Goal: Navigation & Orientation: Find specific page/section

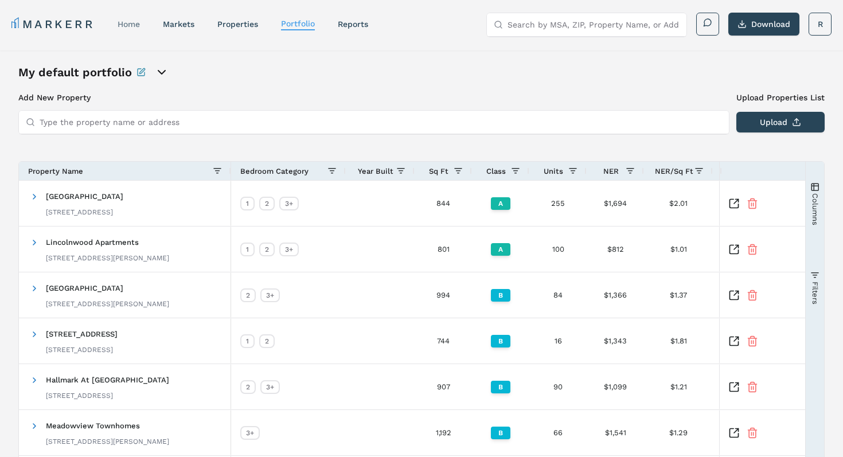
click at [128, 21] on link "home" at bounding box center [129, 24] width 22 height 9
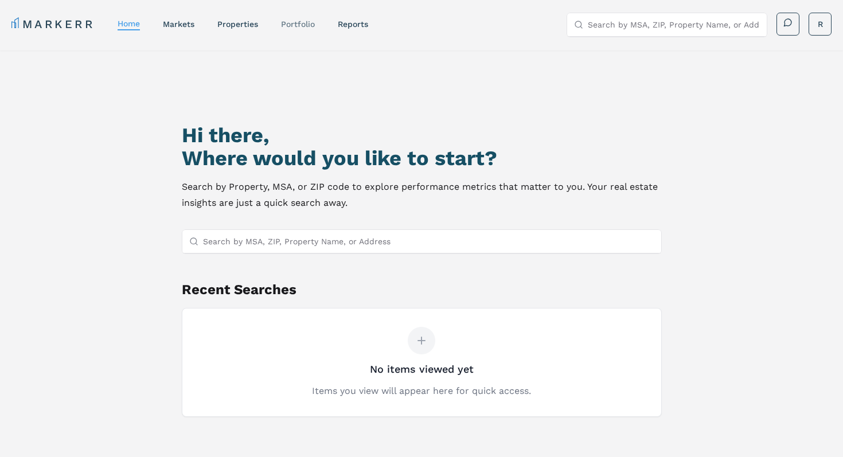
click at [297, 24] on link "Portfolio" at bounding box center [298, 24] width 34 height 9
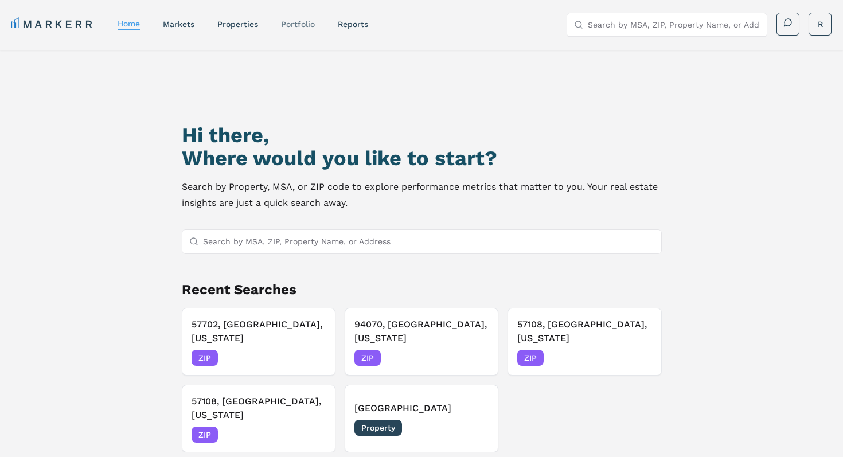
click at [306, 26] on link "Portfolio" at bounding box center [298, 24] width 34 height 9
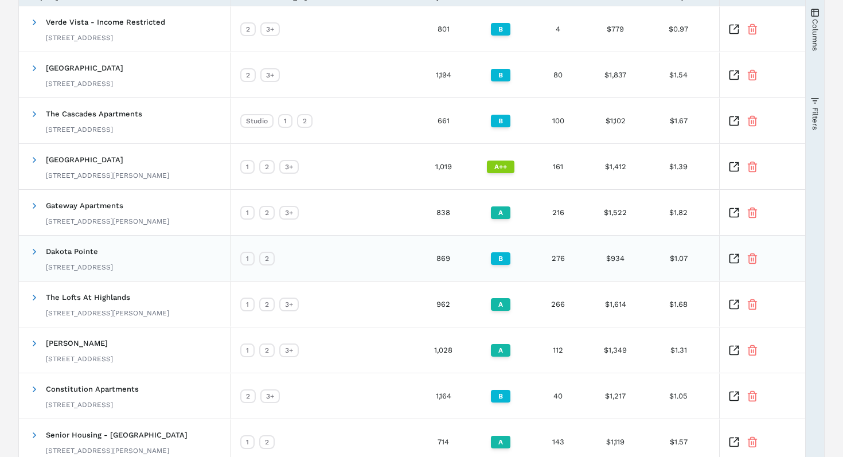
scroll to position [245, 0]
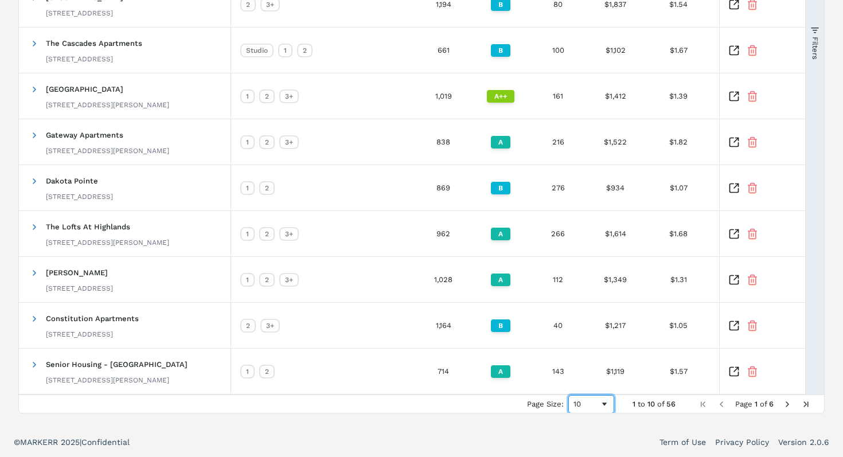
click at [602, 405] on span "Page Size" at bounding box center [604, 404] width 9 height 9
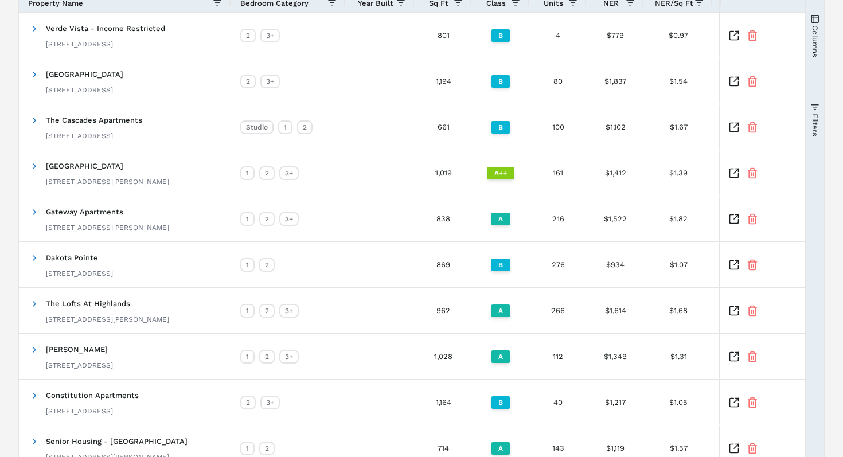
scroll to position [171, 0]
